Goal: Task Accomplishment & Management: Manage account settings

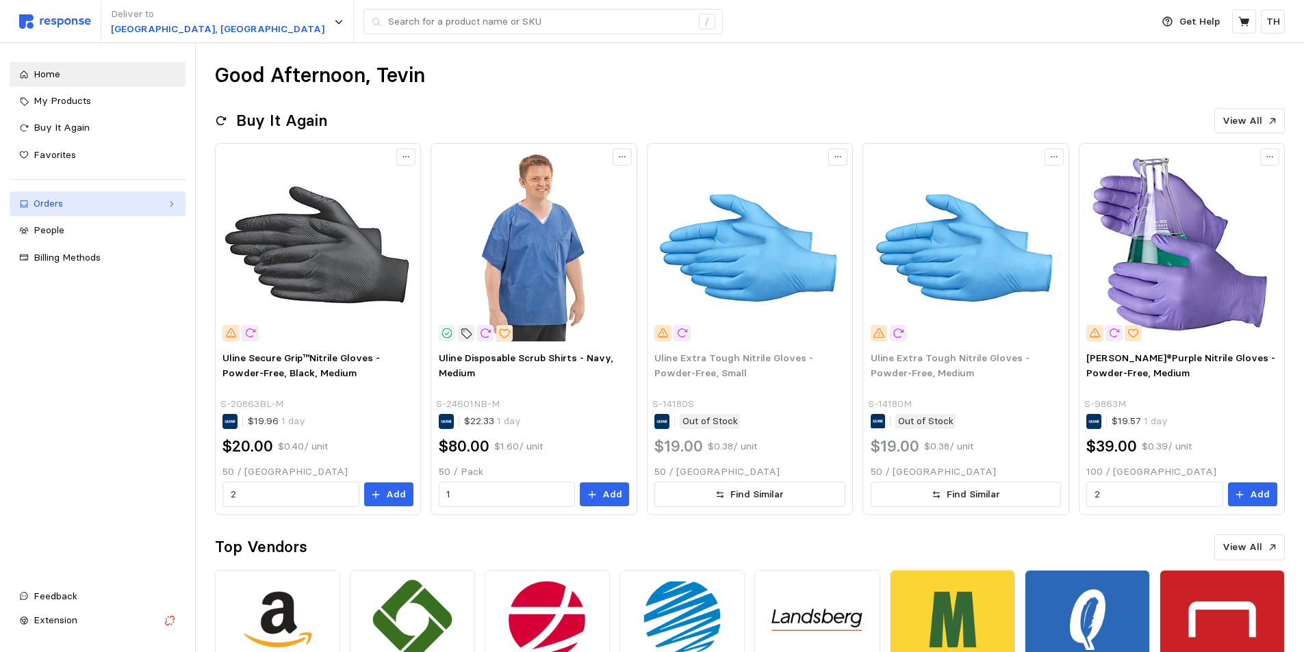
click at [74, 209] on div "Orders" at bounding box center [98, 203] width 128 height 15
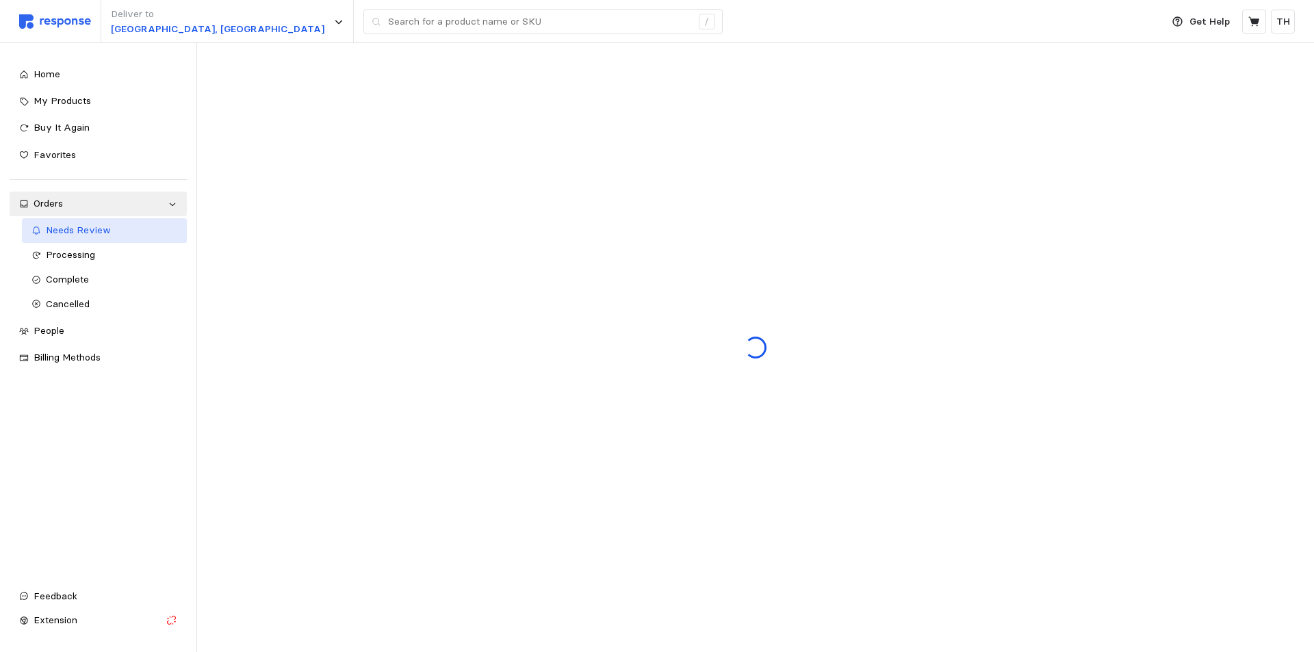
click at [70, 229] on span "Needs Review" at bounding box center [78, 230] width 65 height 12
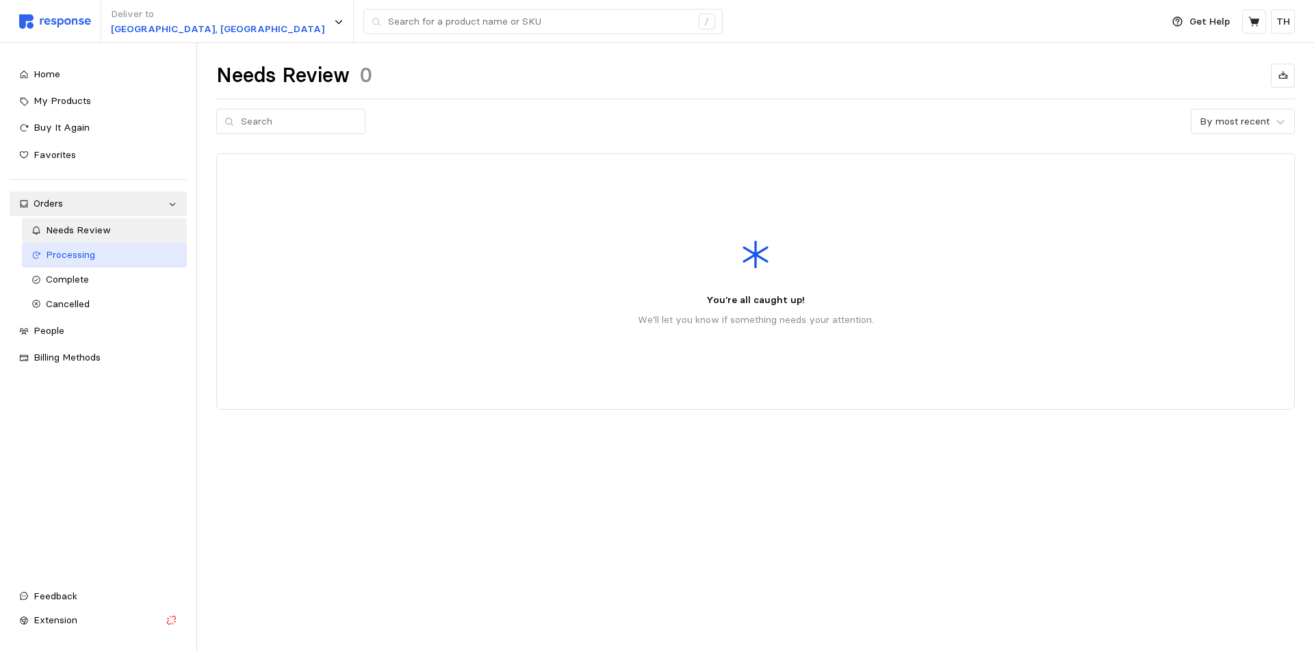
click at [77, 261] on span "Processing" at bounding box center [70, 254] width 49 height 12
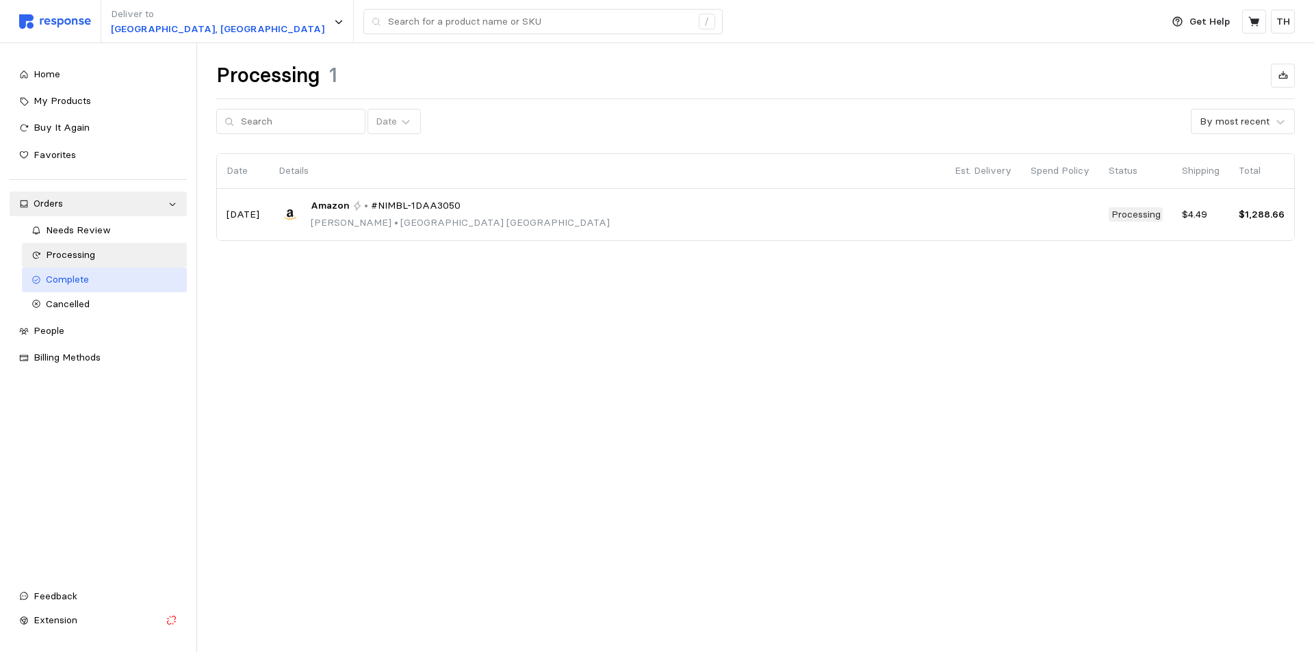
click at [77, 282] on span "Complete" at bounding box center [67, 279] width 43 height 12
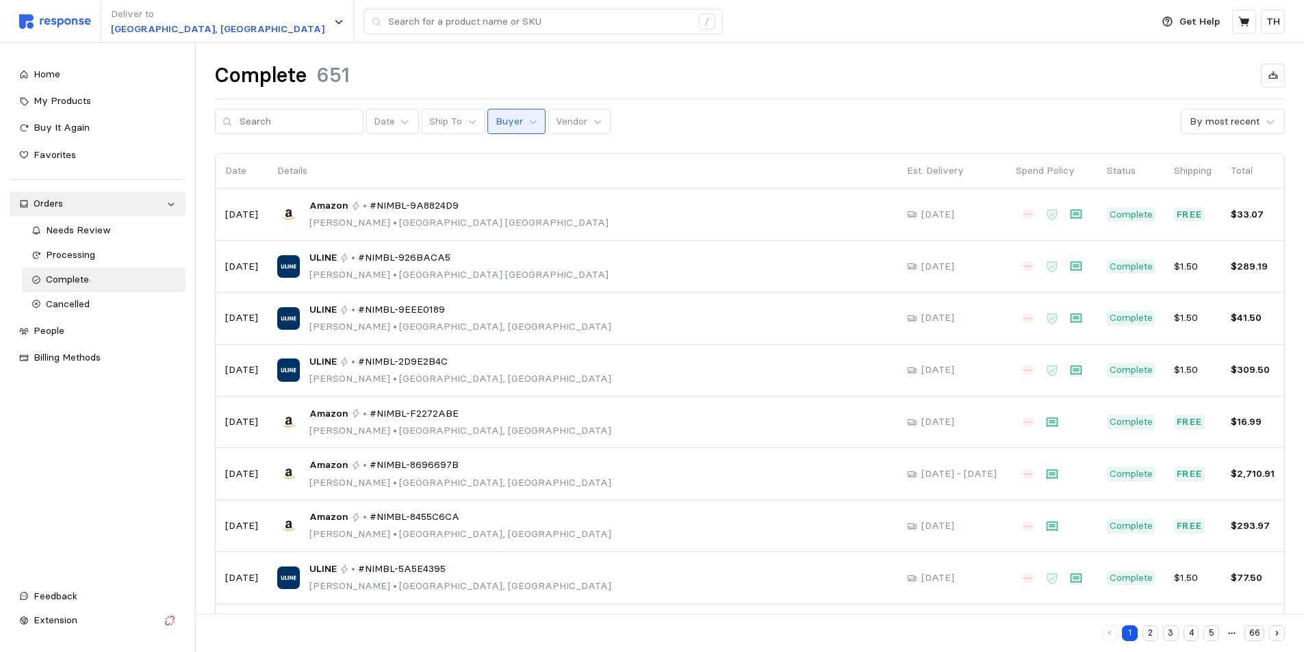
click at [502, 120] on p "Buyer" at bounding box center [508, 121] width 27 height 15
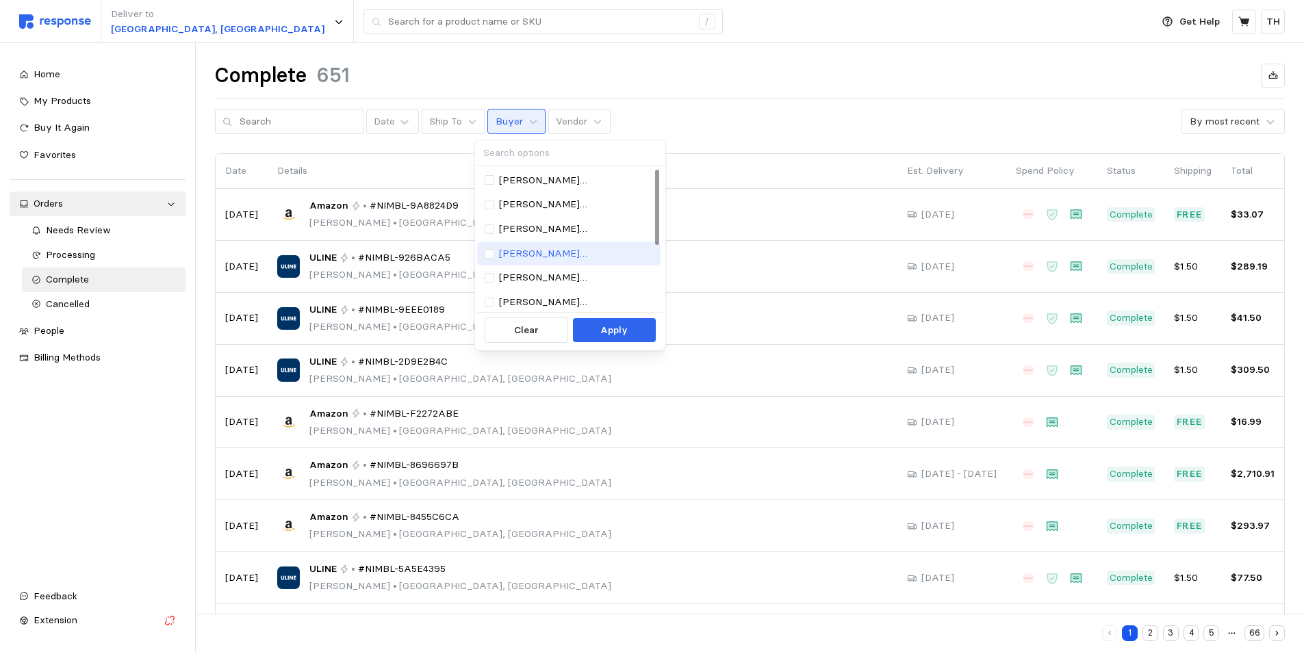
scroll to position [125, 0]
click at [537, 279] on p "[EMAIL_ADDRESS][PERSON_NAME][DOMAIN_NAME]" at bounding box center [576, 275] width 155 height 15
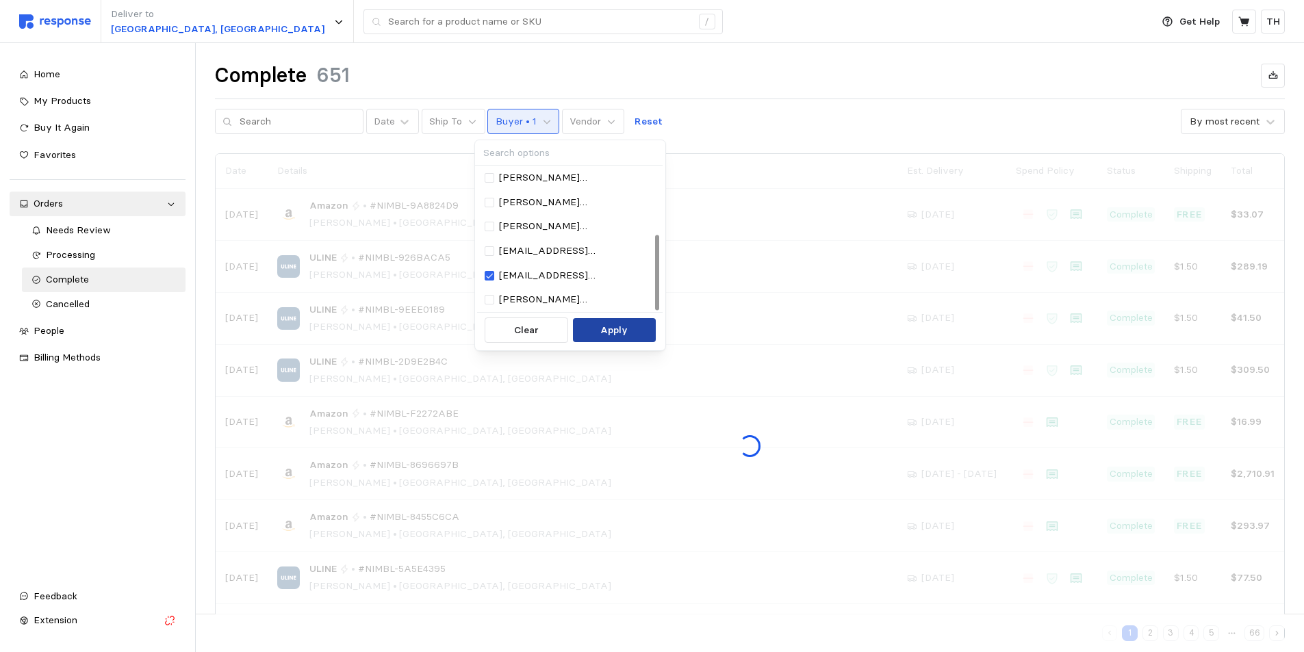
click at [589, 328] on button "Apply" at bounding box center [614, 330] width 83 height 25
